Goal: Information Seeking & Learning: Learn about a topic

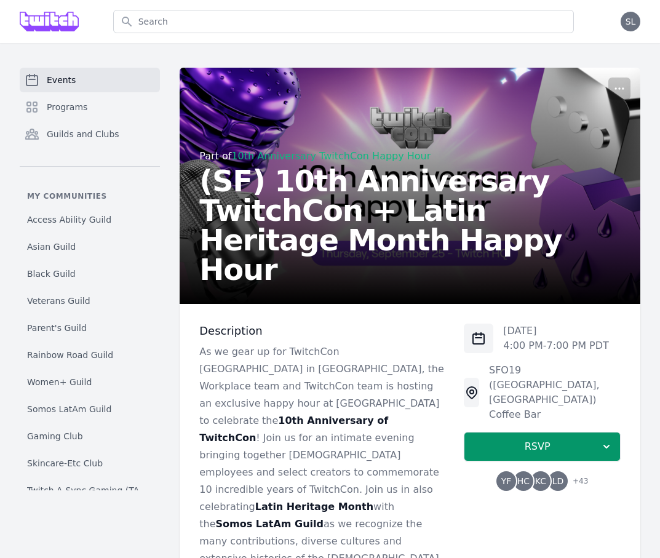
click at [79, 84] on link "Events" at bounding box center [90, 80] width 140 height 25
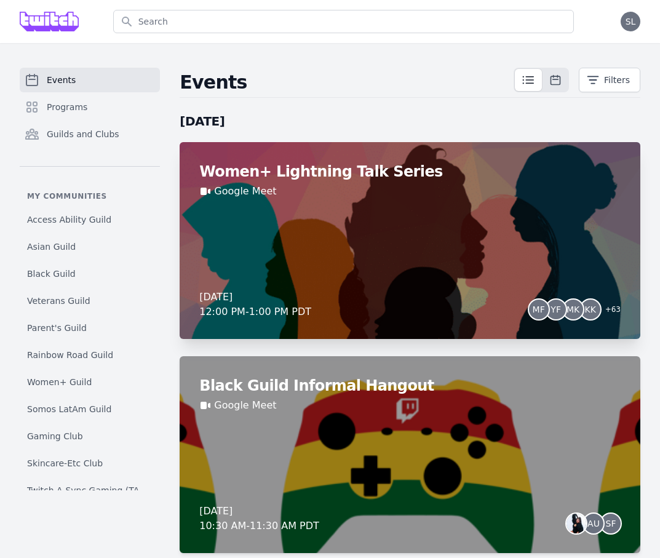
click at [365, 248] on div "Women+ Lightning Talk Series Google Meet Friday, August 22, 2025 12:00 PM - 1:0…" at bounding box center [410, 240] width 461 height 197
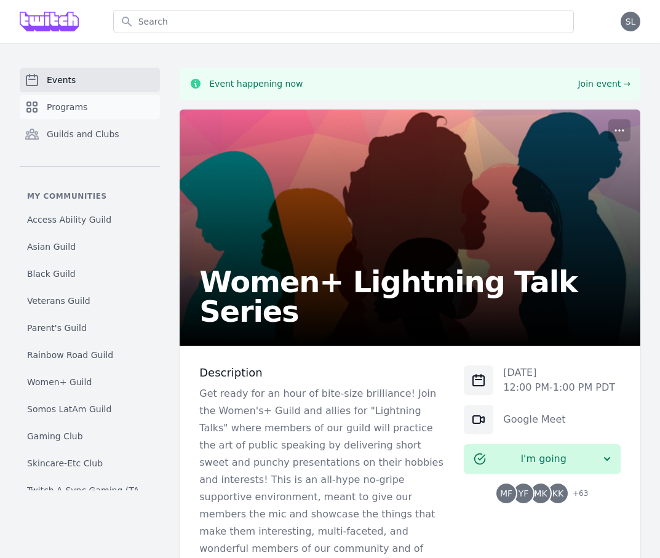
click at [95, 114] on link "Programs" at bounding box center [90, 107] width 140 height 25
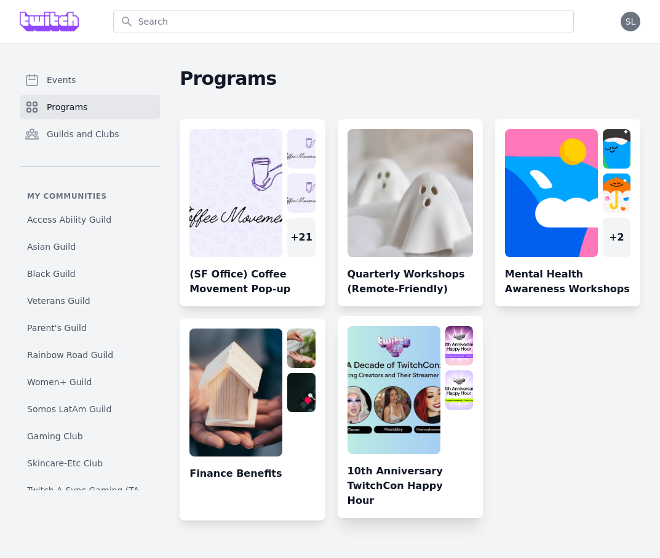
click at [391, 392] on link at bounding box center [410, 422] width 145 height 192
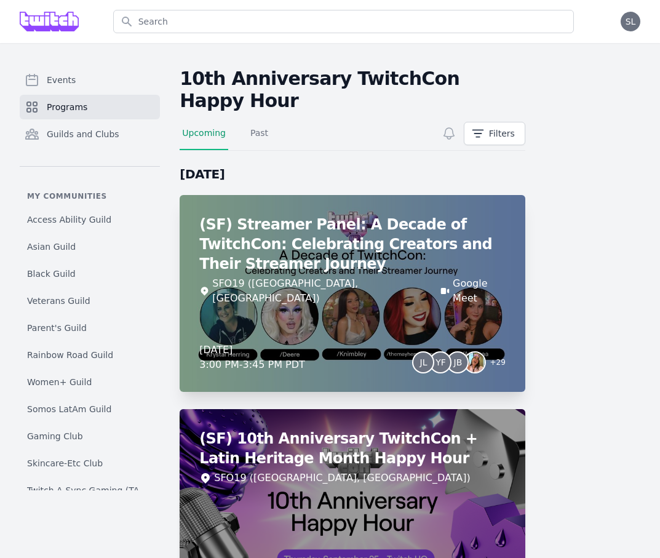
click at [359, 342] on div "Thursday, September 25, 2025 3:00 PM - 3:45 PM PDT JL YF JB + 29" at bounding box center [352, 357] width 306 height 30
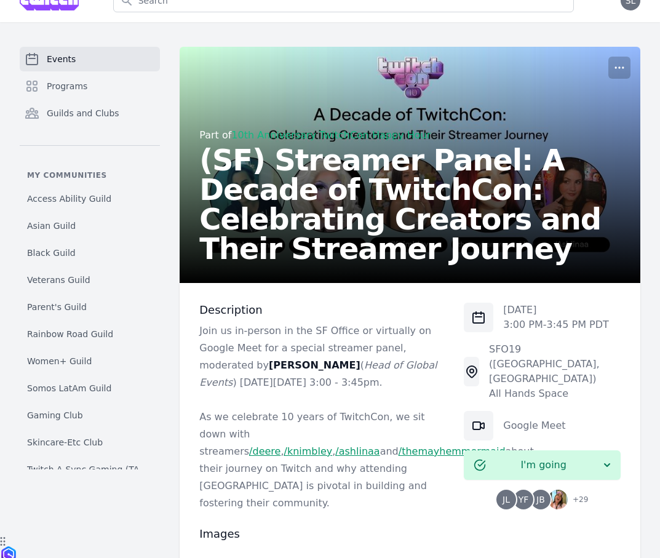
scroll to position [23, 0]
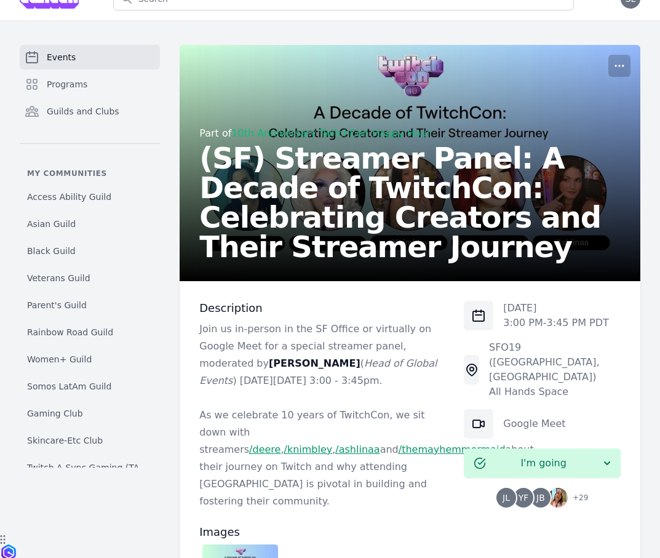
click at [526, 494] on div "Thu, Sep 25, 2025 3:00 PM - 3:45 PM PDT SFO19 (San Francisco, CA) All Hands Spa…" at bounding box center [542, 507] width 157 height 413
click at [526, 493] on span "YF" at bounding box center [523, 497] width 10 height 9
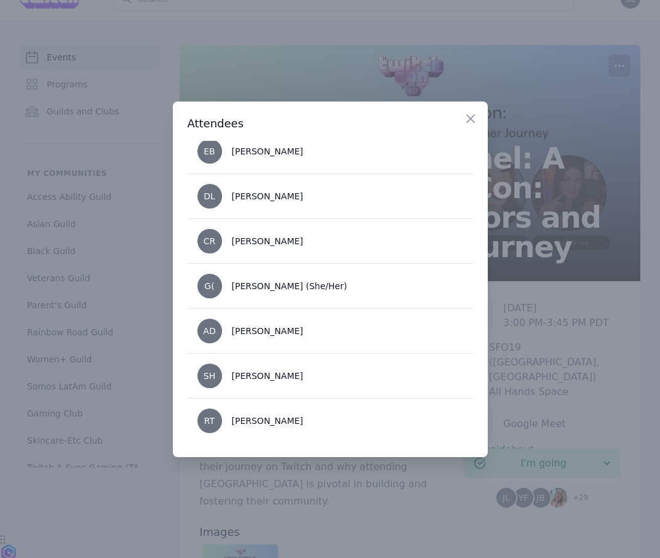
scroll to position [906, 0]
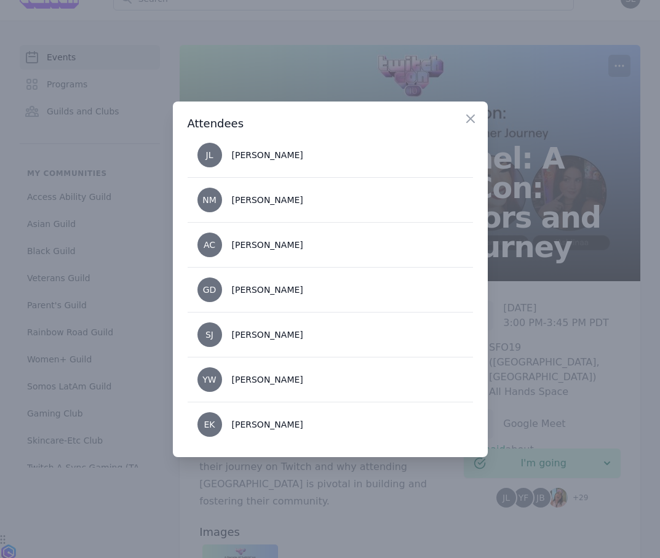
click at [507, 398] on div at bounding box center [330, 279] width 660 height 558
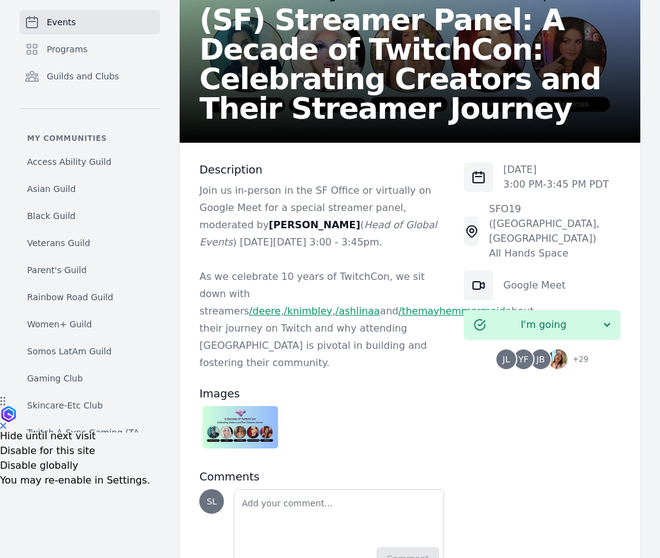
scroll to position [164, 0]
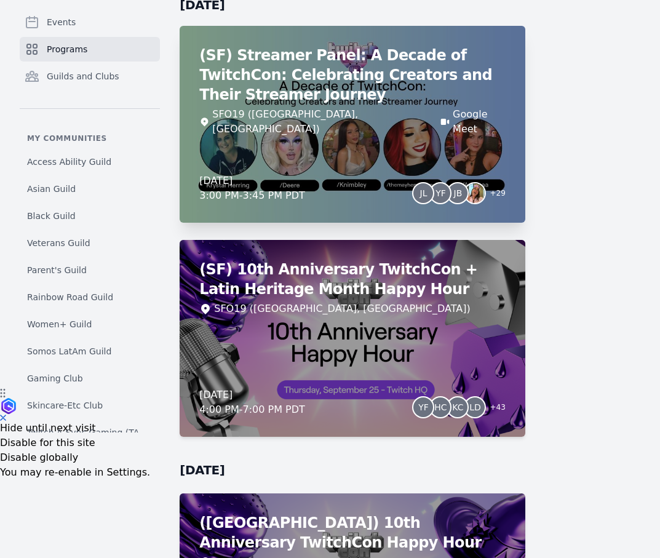
scroll to position [219, 0]
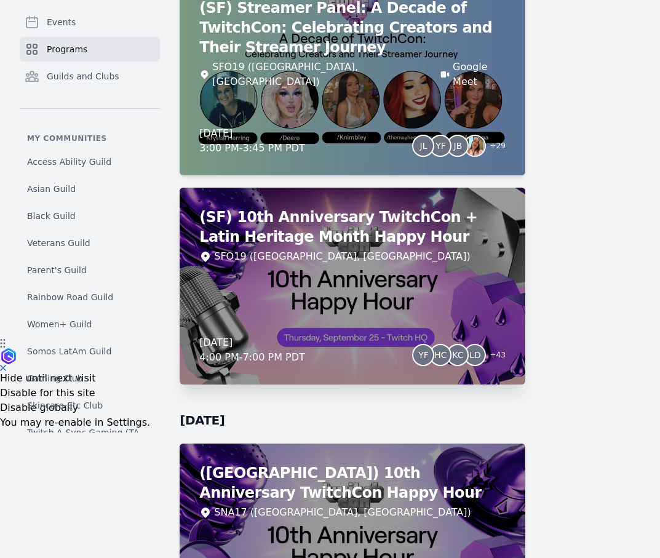
click at [343, 262] on div "(SF) 10th Anniversary TwitchCon + Latin Heritage Month Happy Hour SFO19 (San Fr…" at bounding box center [353, 286] width 346 height 197
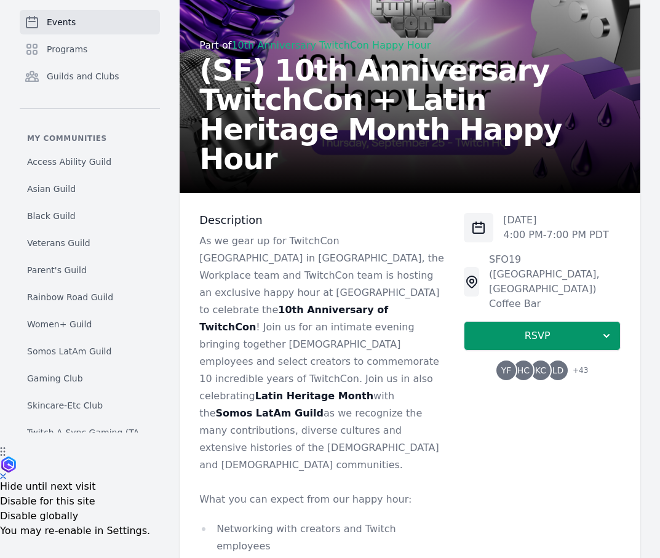
scroll to position [44, 0]
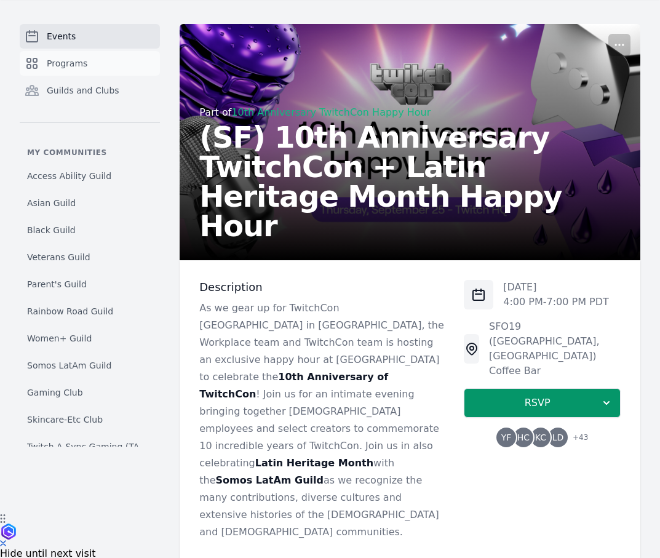
click at [79, 59] on span "Programs" at bounding box center [67, 63] width 41 height 12
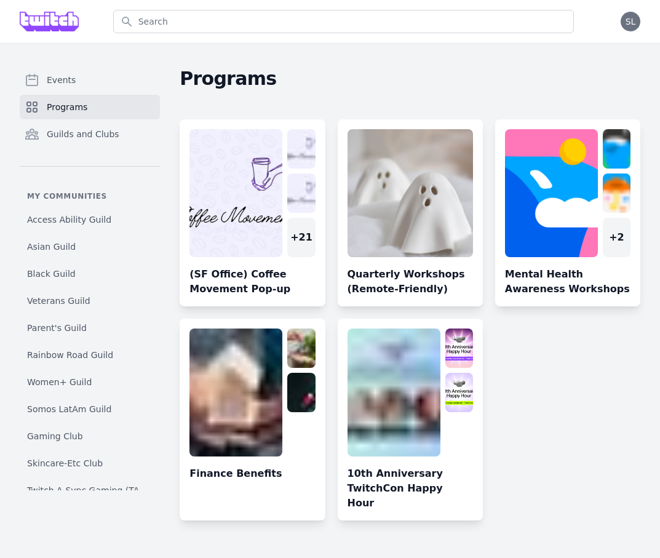
click at [74, 48] on div "Events Programs Guilds and Clubs My communities Access Ability Guild Asian Guil…" at bounding box center [330, 296] width 660 height 507
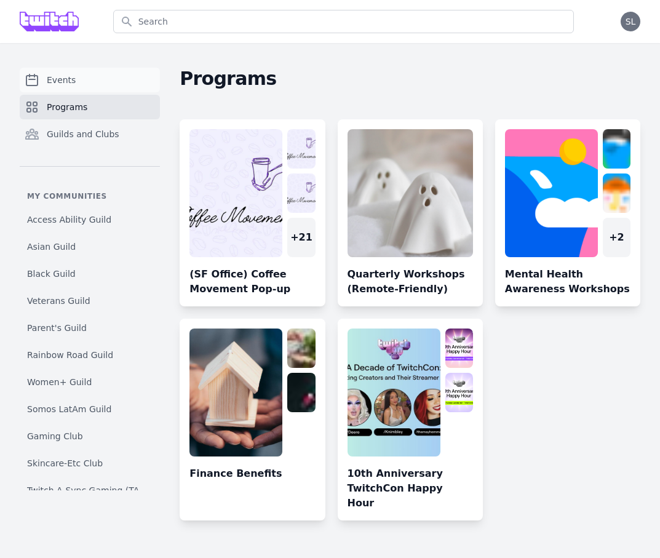
click at [69, 77] on span "Events" at bounding box center [61, 80] width 29 height 12
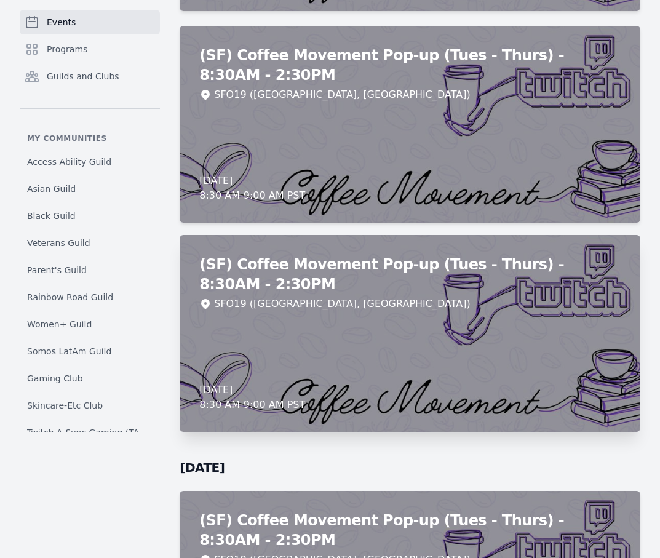
scroll to position [8036, 0]
